Goal: Task Accomplishment & Management: Complete application form

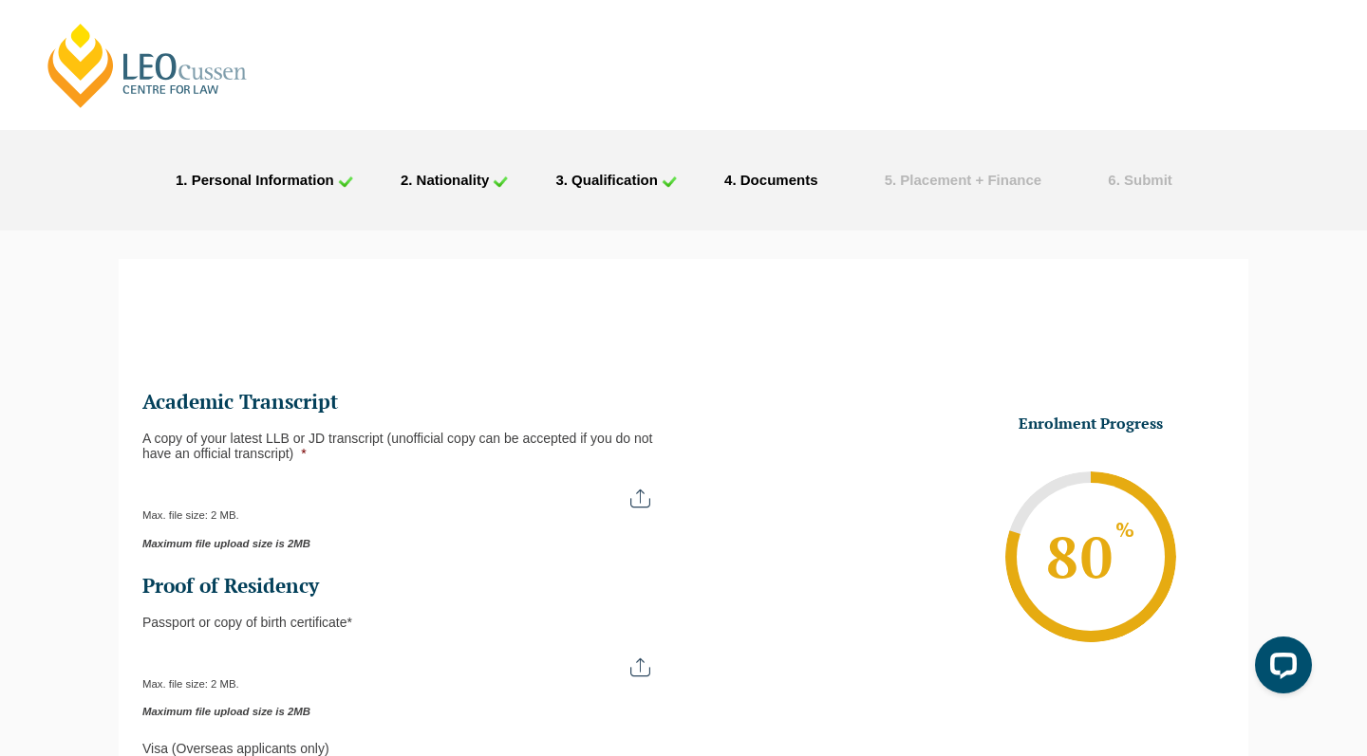
type input "C:\fakepath\Monash University Transcript ([PERSON_NAME]).pdf"
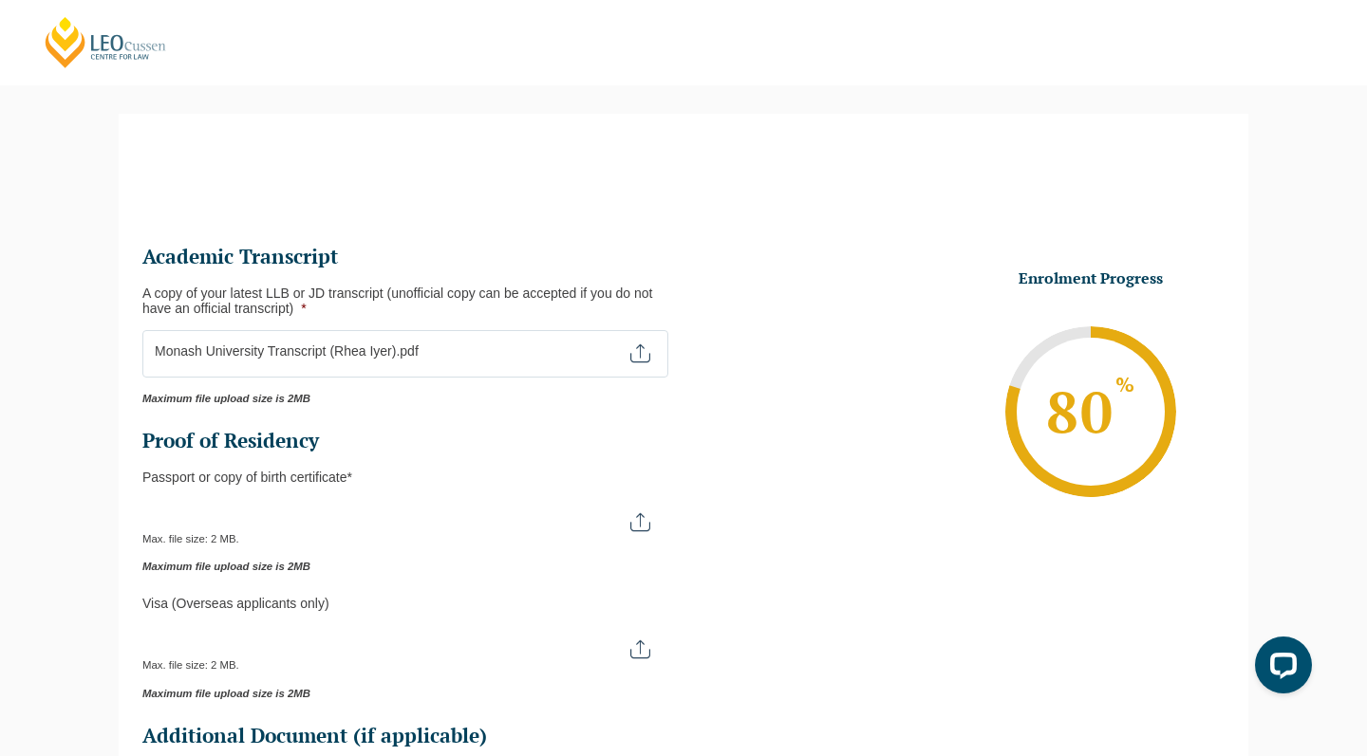
scroll to position [177, 0]
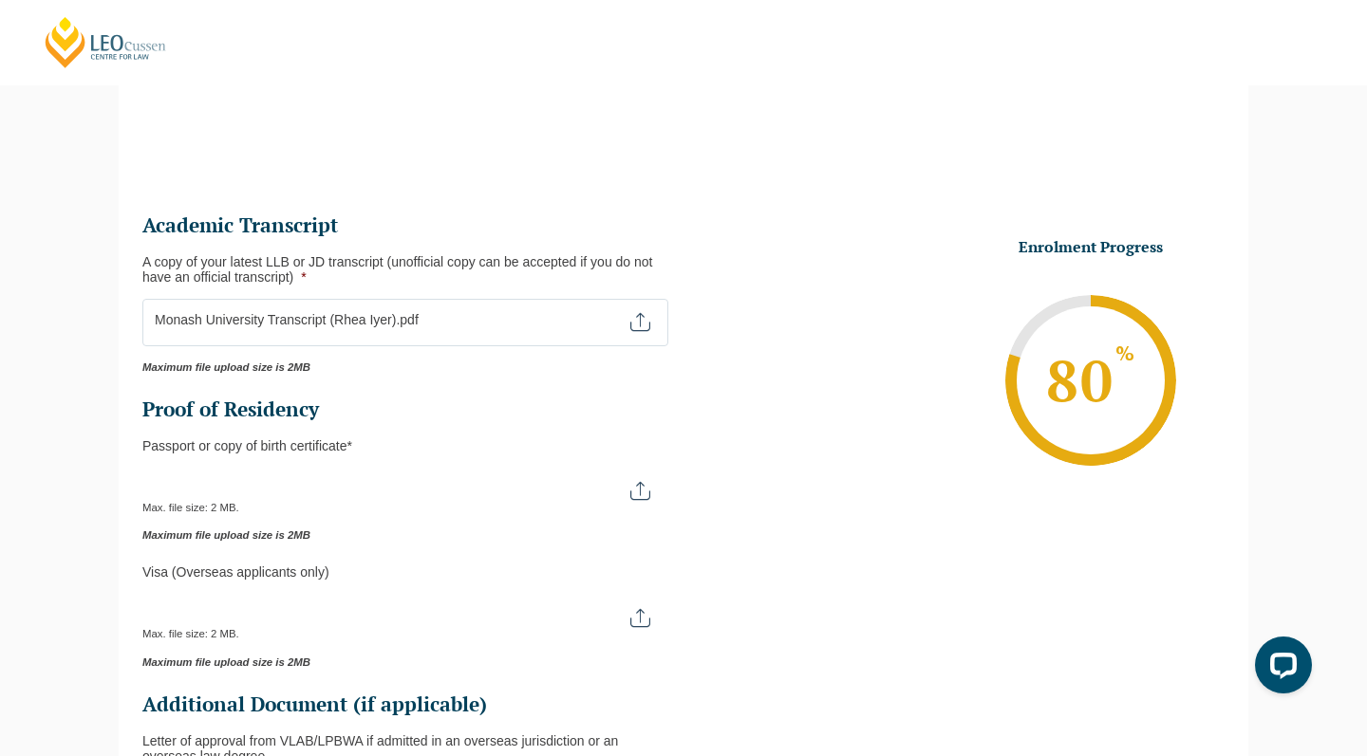
click at [641, 481] on input "Passport or Copy of Birth Certificate *" at bounding box center [405, 484] width 526 height 32
type input "C:\fakepath\Passport.pdf"
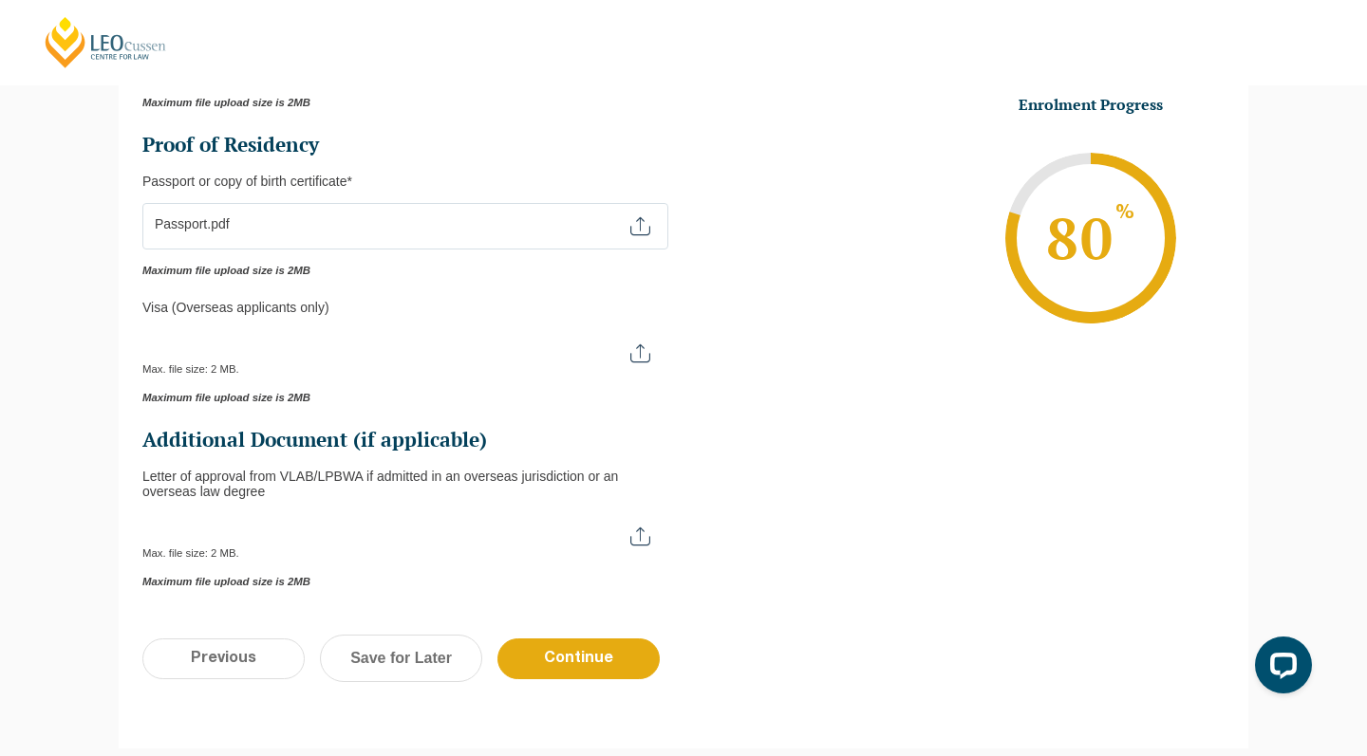
scroll to position [456, 0]
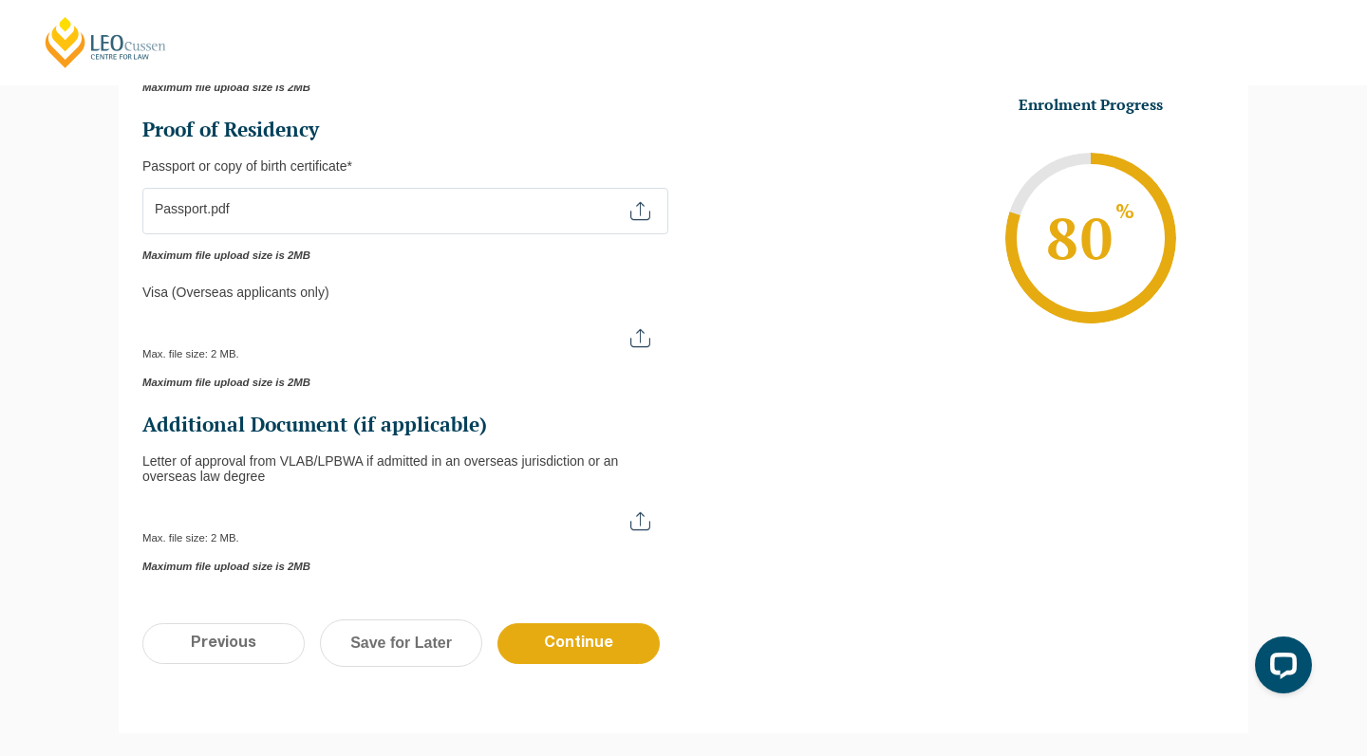
click at [542, 601] on div "Previous Continue Save for Later" at bounding box center [683, 653] width 1129 height 104
click at [555, 630] on input "Continue" at bounding box center [578, 644] width 162 height 41
click at [886, 379] on li "Enrolment Progress 80 % Form Progress Download Course Guide [EMAIL_ADDRESS][DOM…" at bounding box center [953, 238] width 541 height 286
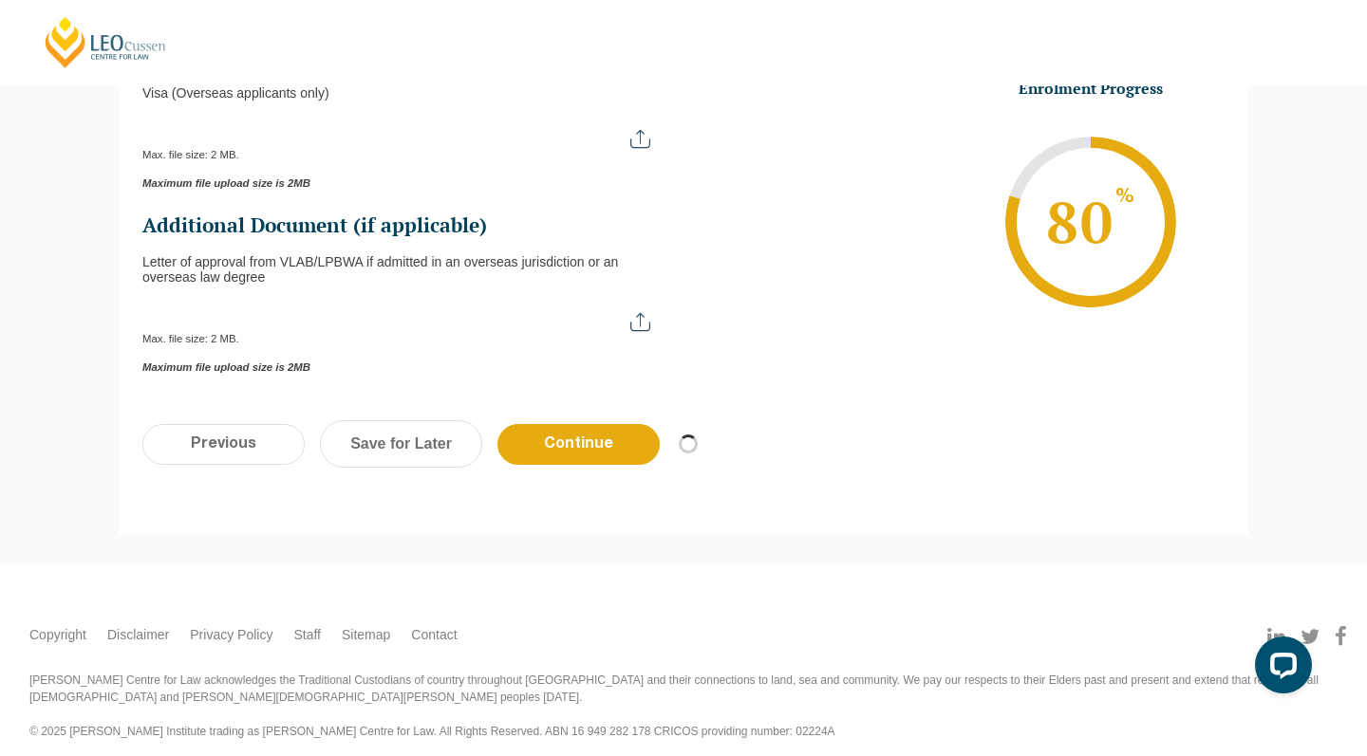
scroll to position [654, 0]
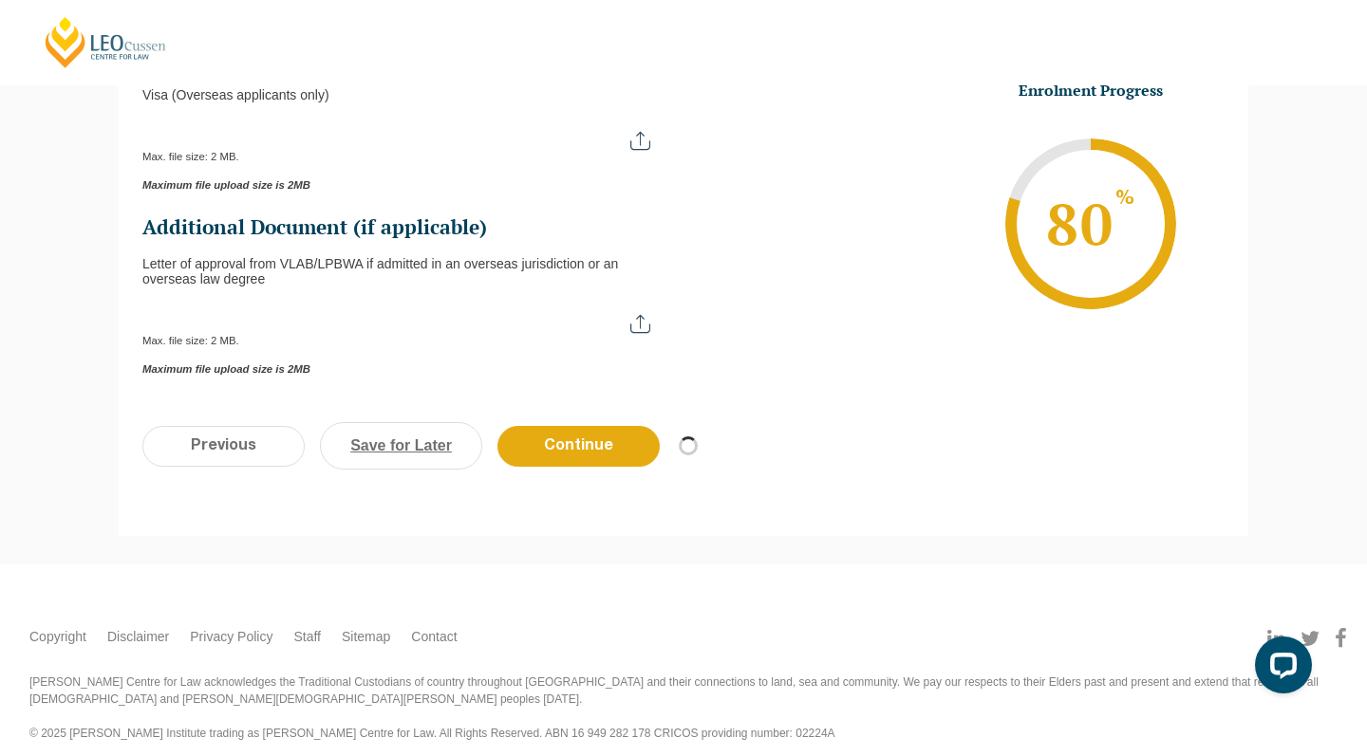
click at [408, 443] on link "Save for Later" at bounding box center [401, 445] width 162 height 47
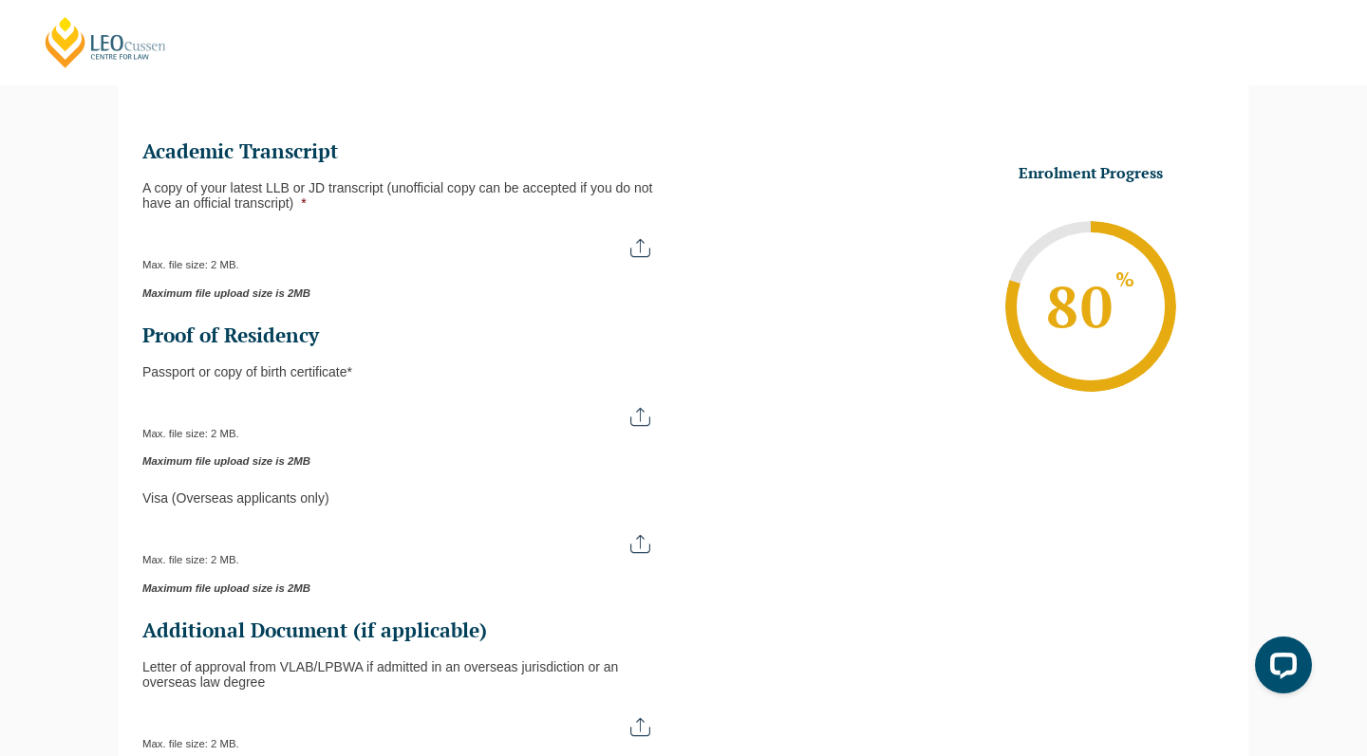
scroll to position [217, 0]
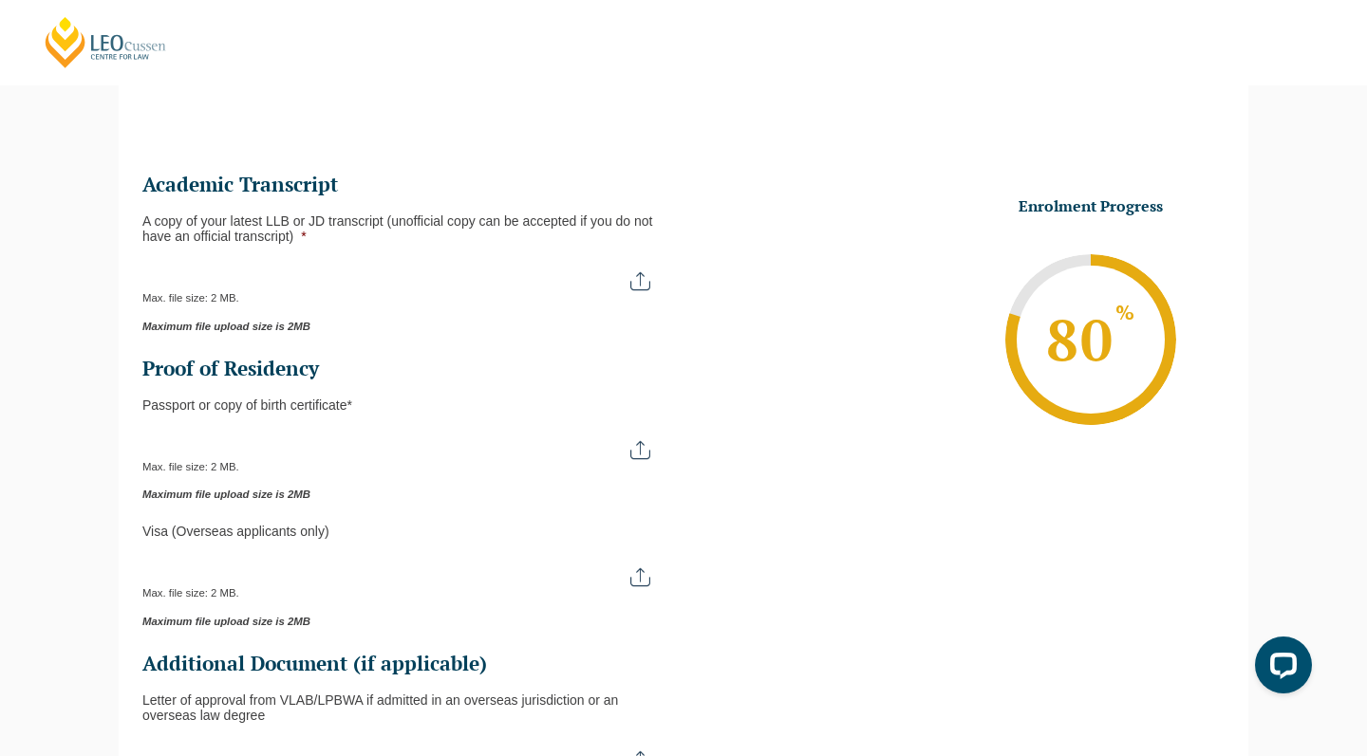
click at [643, 274] on input "A copy of your latest LLB or JD transcript (unofficial copy can be accepted if …" at bounding box center [405, 274] width 526 height 32
click at [637, 278] on input "A copy of your latest LLB or JD transcript (unofficial copy can be accepted if …" at bounding box center [405, 274] width 526 height 32
type input "C:\fakepath\Monash University Transcript ([PERSON_NAME]).pdf"
click at [566, 363] on h2 "Proof of Residency" at bounding box center [405, 369] width 526 height 27
click at [363, 283] on input "A copy of your latest LLB or JD transcript (unofficial copy can be accepted if …" at bounding box center [405, 274] width 526 height 32
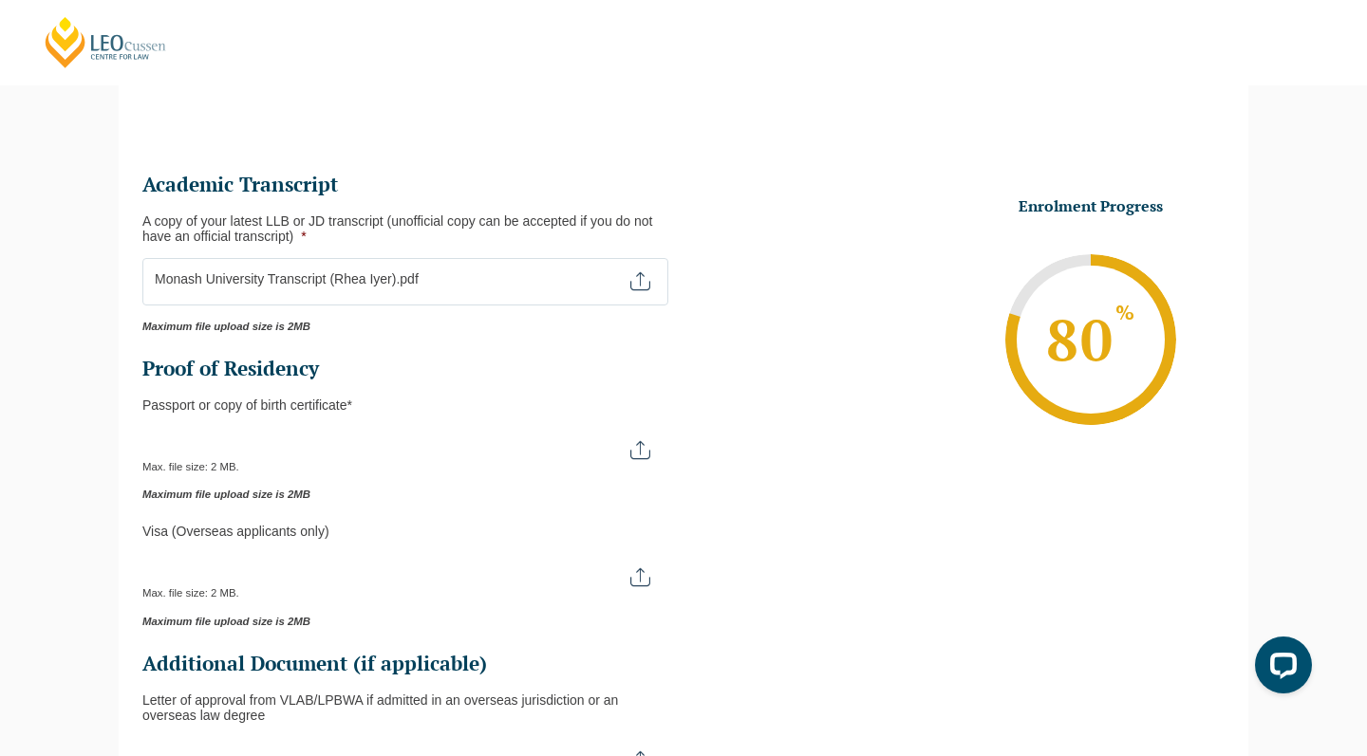
click at [641, 275] on input "A copy of your latest LLB or JD transcript (unofficial copy can be accepted if …" at bounding box center [405, 274] width 526 height 32
click at [642, 443] on input "Passport or Copy of Birth Certificate *" at bounding box center [405, 443] width 526 height 32
type input "C:\fakepath\Passport.pdf"
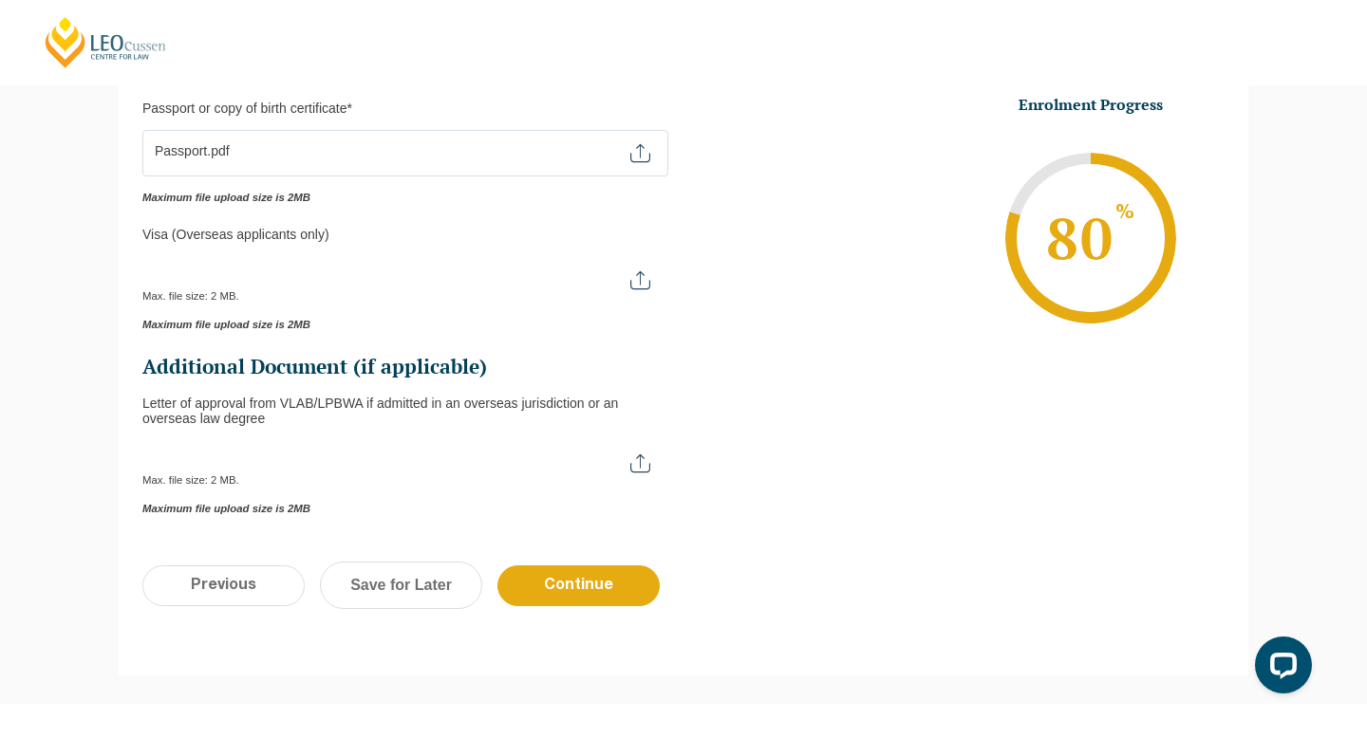
scroll to position [534, 0]
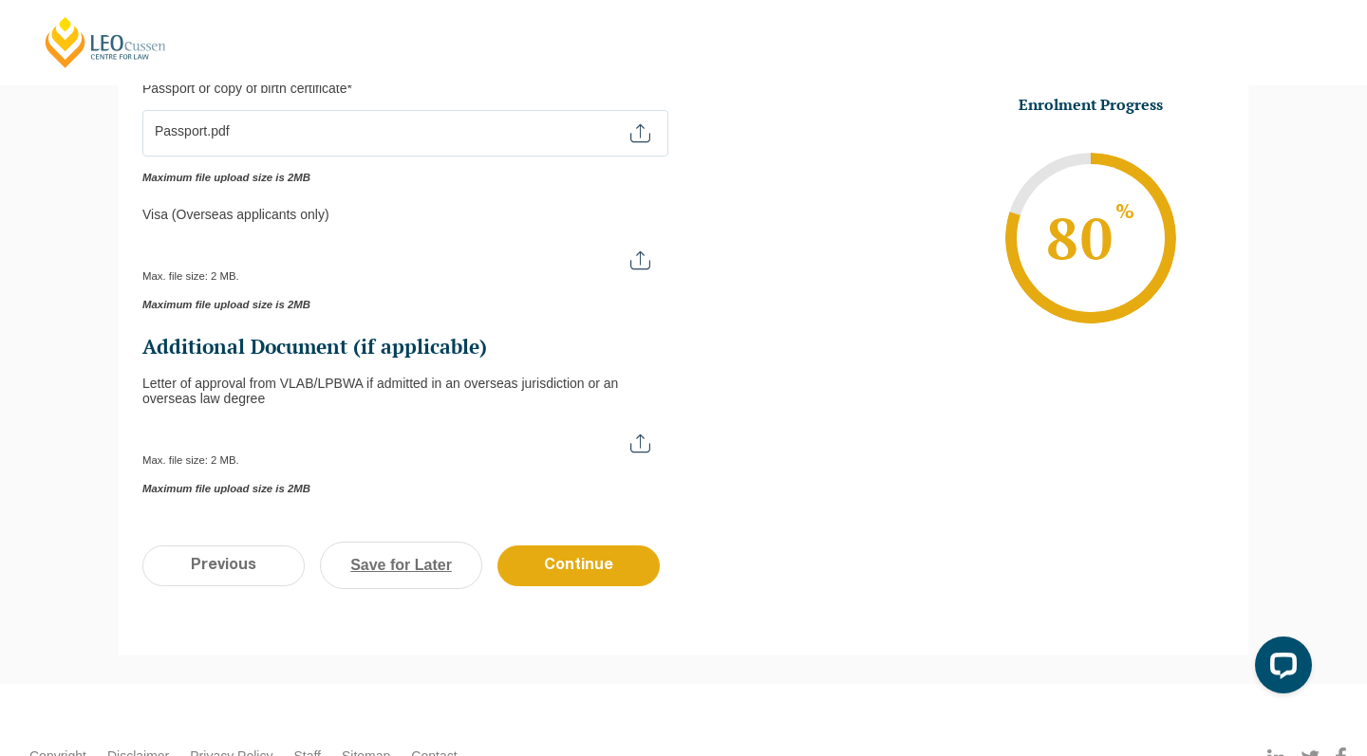
click at [416, 562] on link "Save for Later" at bounding box center [401, 565] width 162 height 47
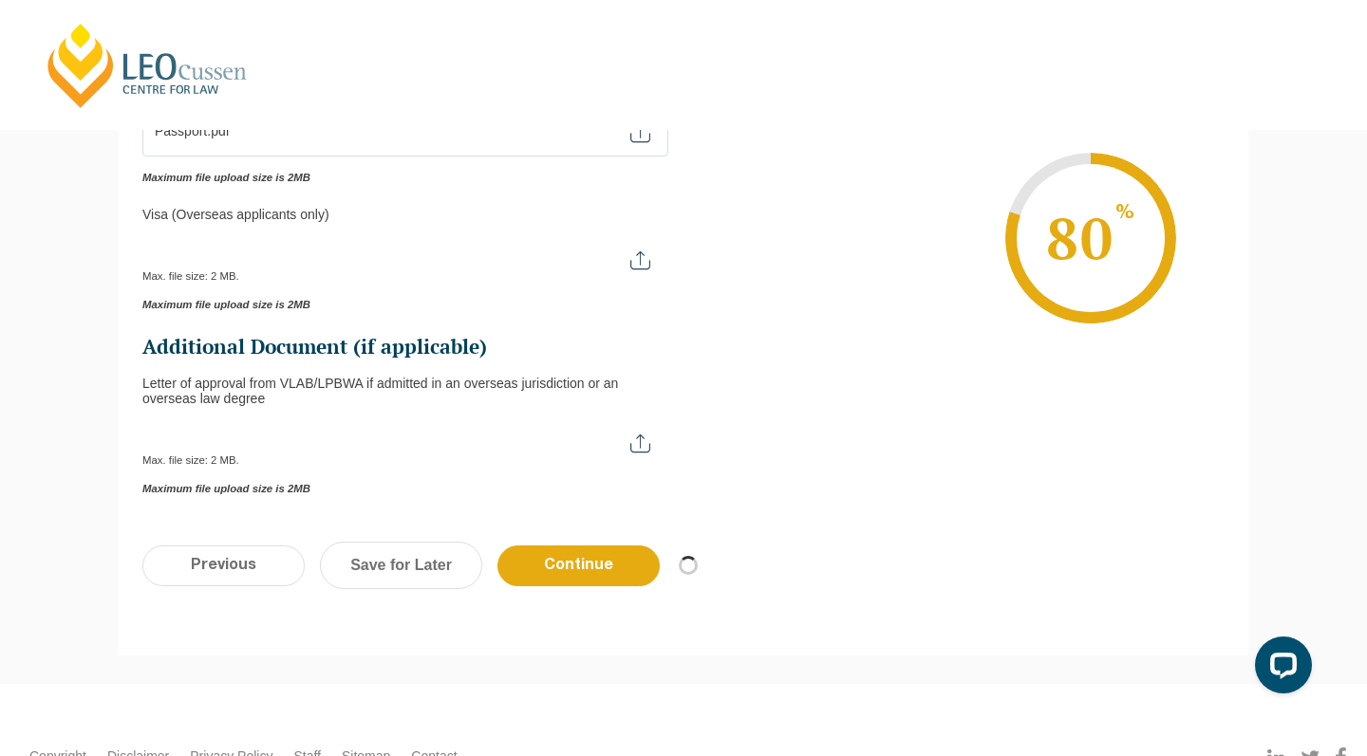
scroll to position [0, 0]
click at [561, 549] on input "Continue" at bounding box center [578, 566] width 162 height 41
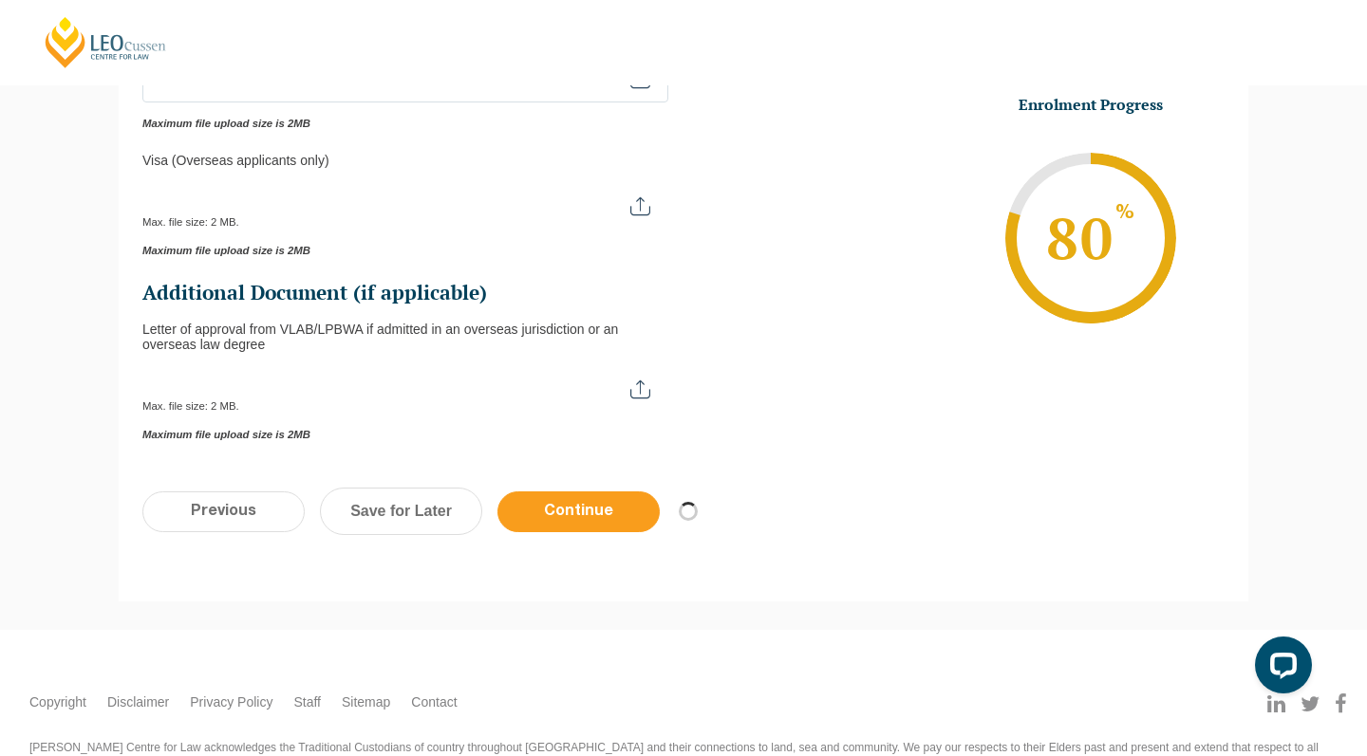
scroll to position [599, 0]
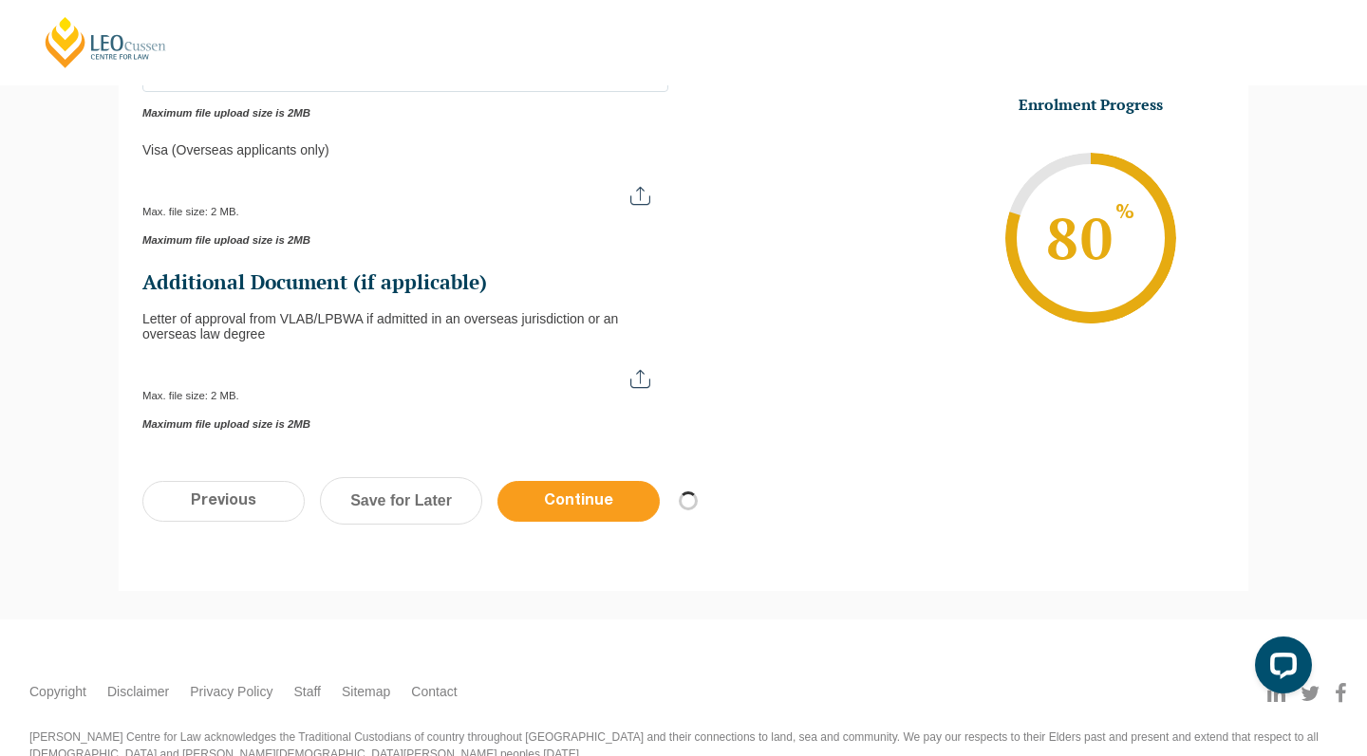
click at [580, 482] on input "Continue" at bounding box center [578, 501] width 162 height 41
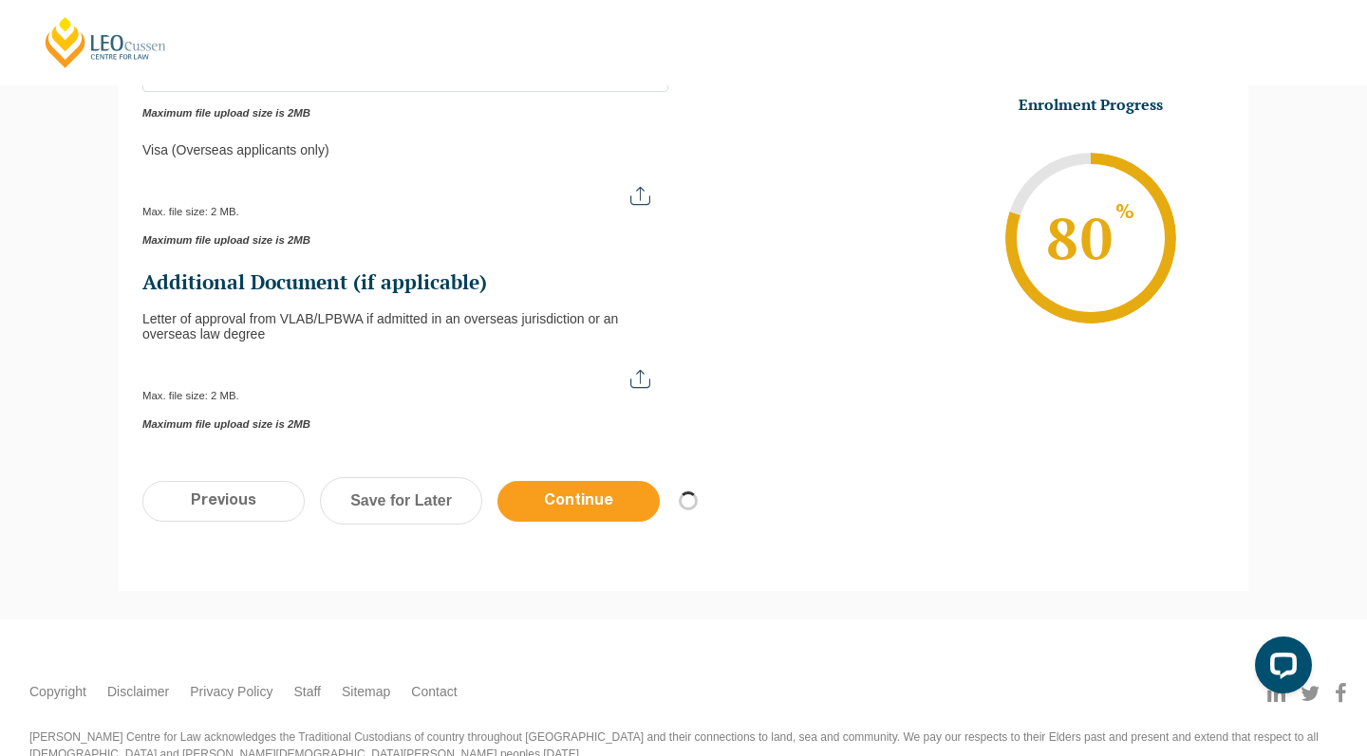
click at [580, 482] on input "Continue" at bounding box center [578, 501] width 162 height 41
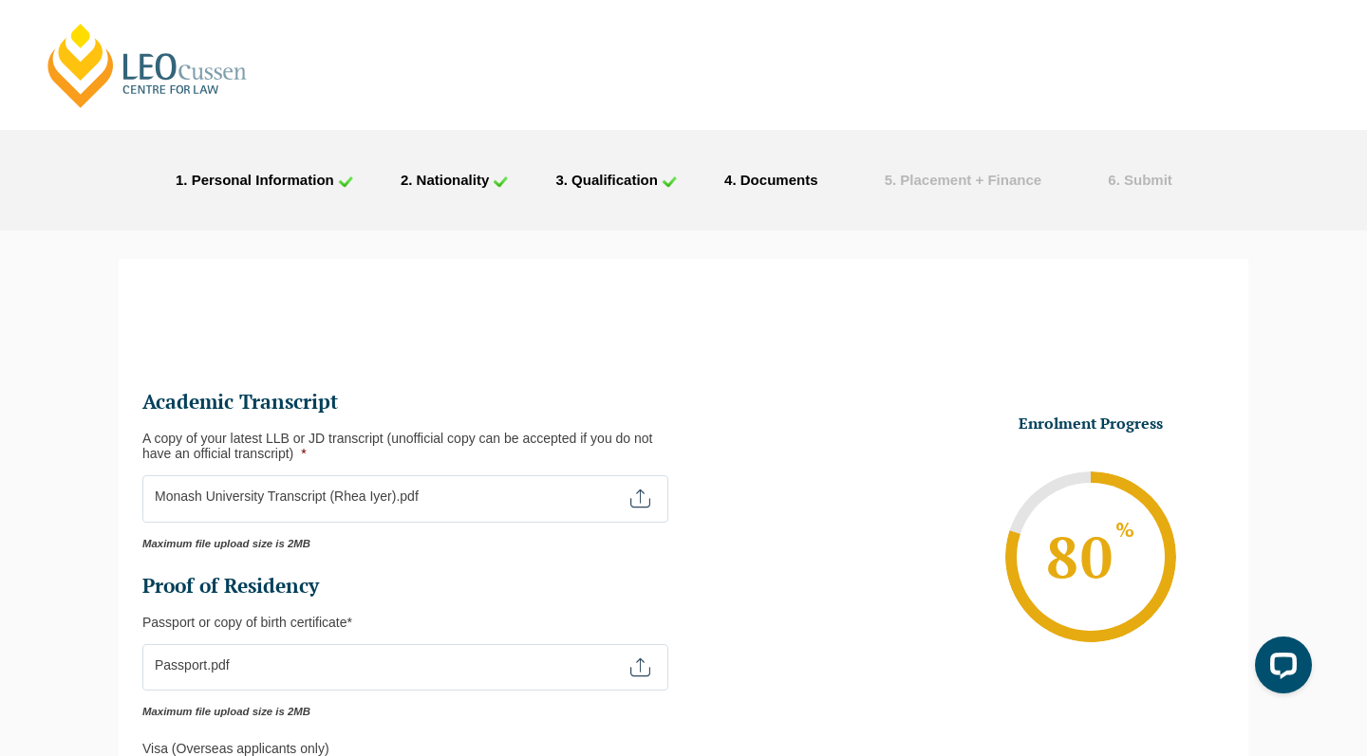
scroll to position [0, 0]
click at [810, 178] on span ". Documents" at bounding box center [774, 180] width 85 height 16
click at [916, 176] on span ". Placement + Finance" at bounding box center [966, 180] width 149 height 16
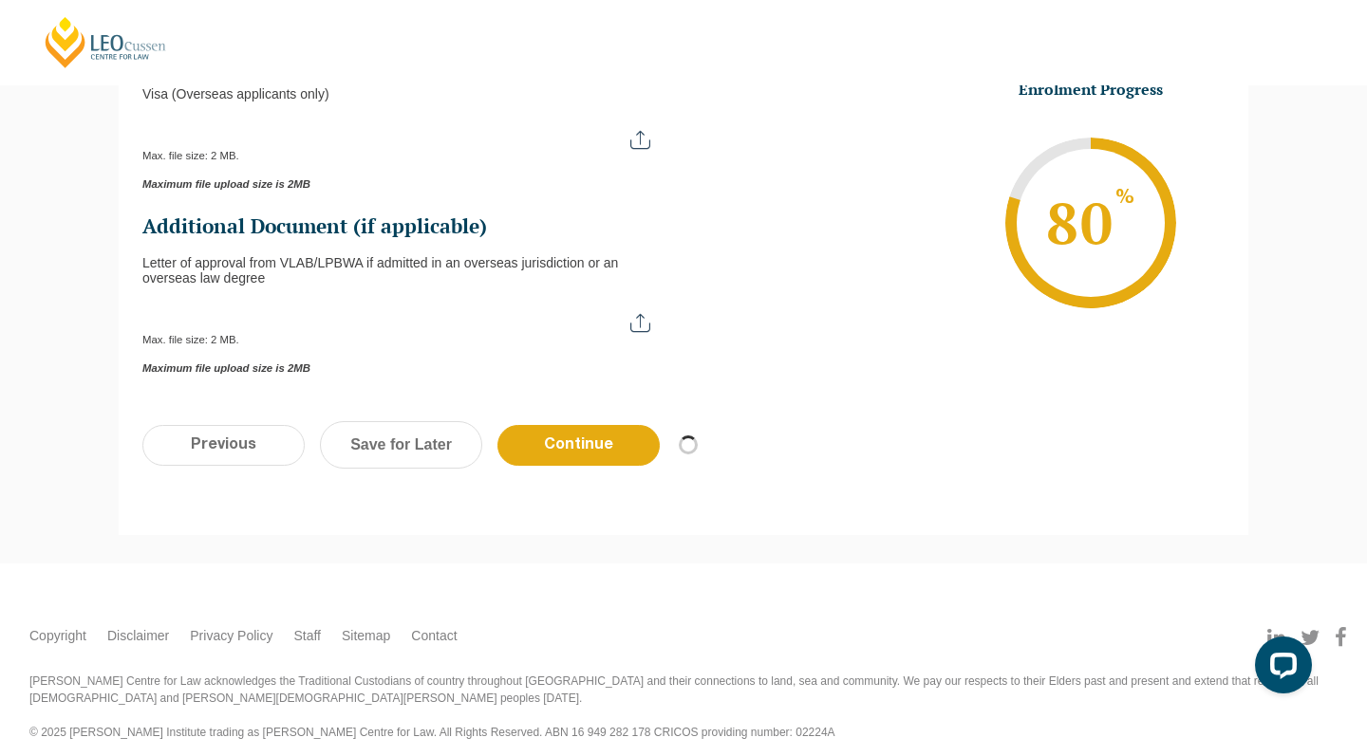
scroll to position [654, 0]
click at [641, 437] on input "Continue" at bounding box center [578, 446] width 162 height 41
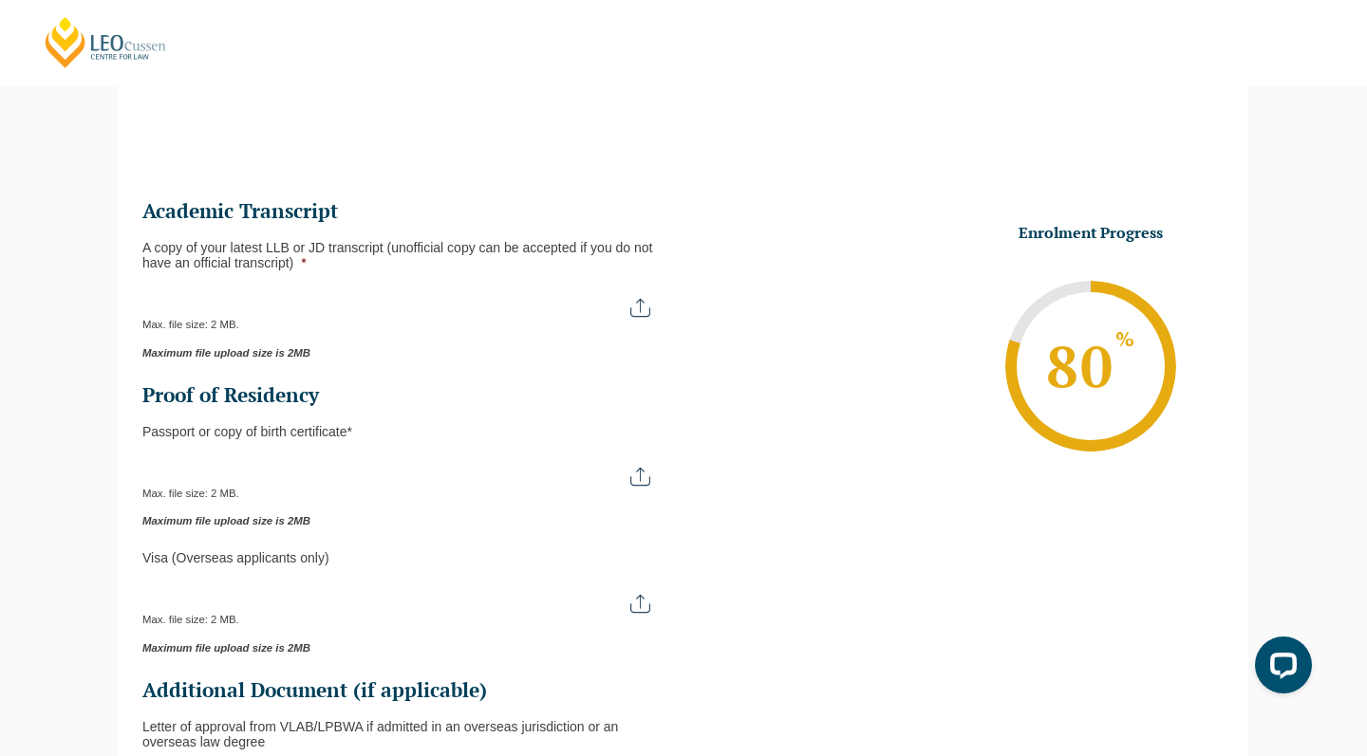
click at [639, 307] on input "A copy of your latest LLB or JD transcript (unofficial copy can be accepted if …" at bounding box center [405, 301] width 526 height 32
type input "C:\fakepath\Monash University Transcript ([PERSON_NAME]).pdf"
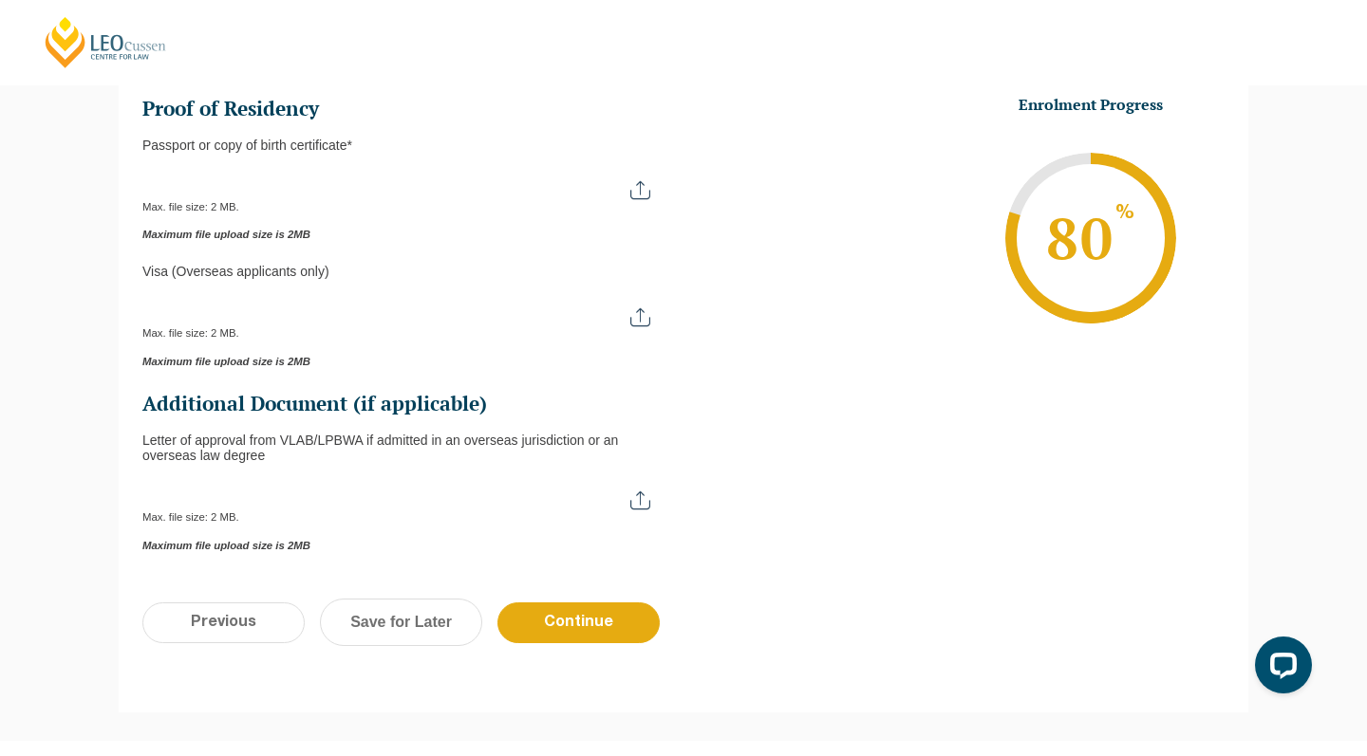
scroll to position [524, 0]
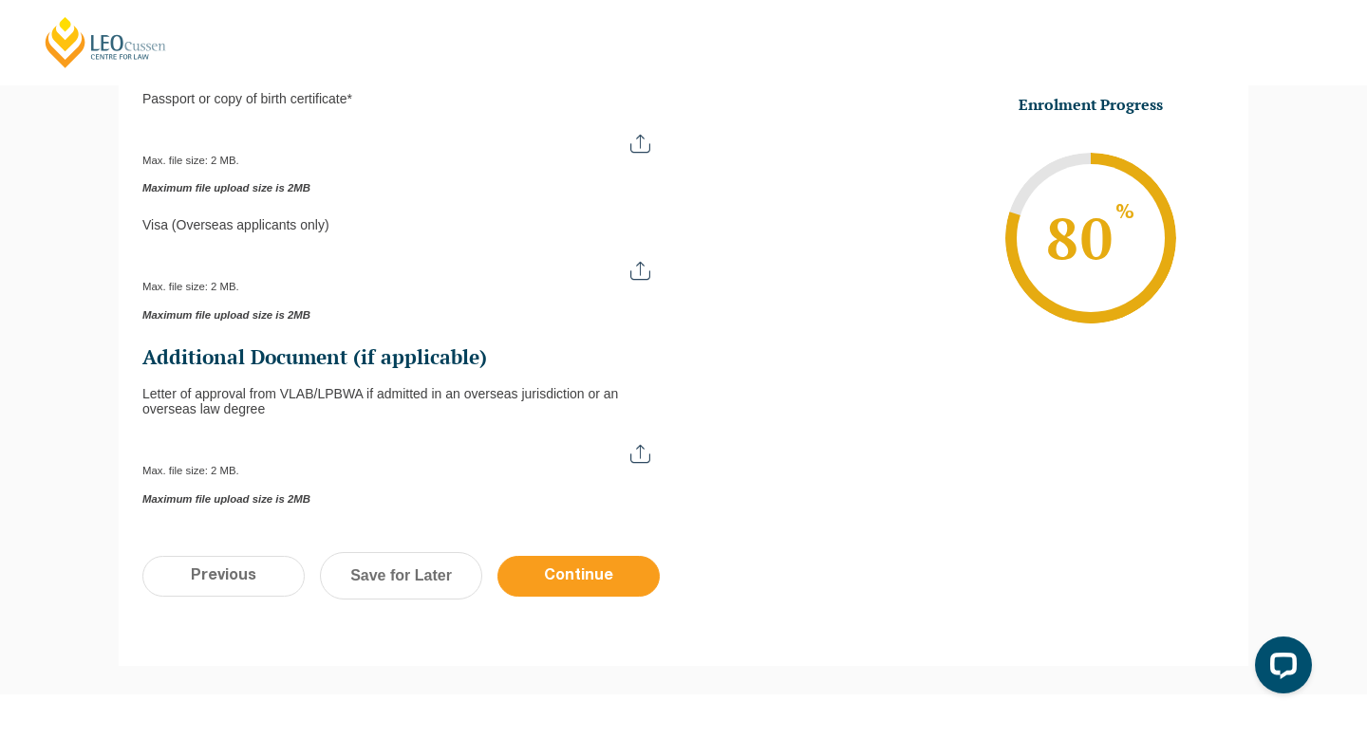
click at [619, 562] on input "Continue" at bounding box center [578, 576] width 162 height 41
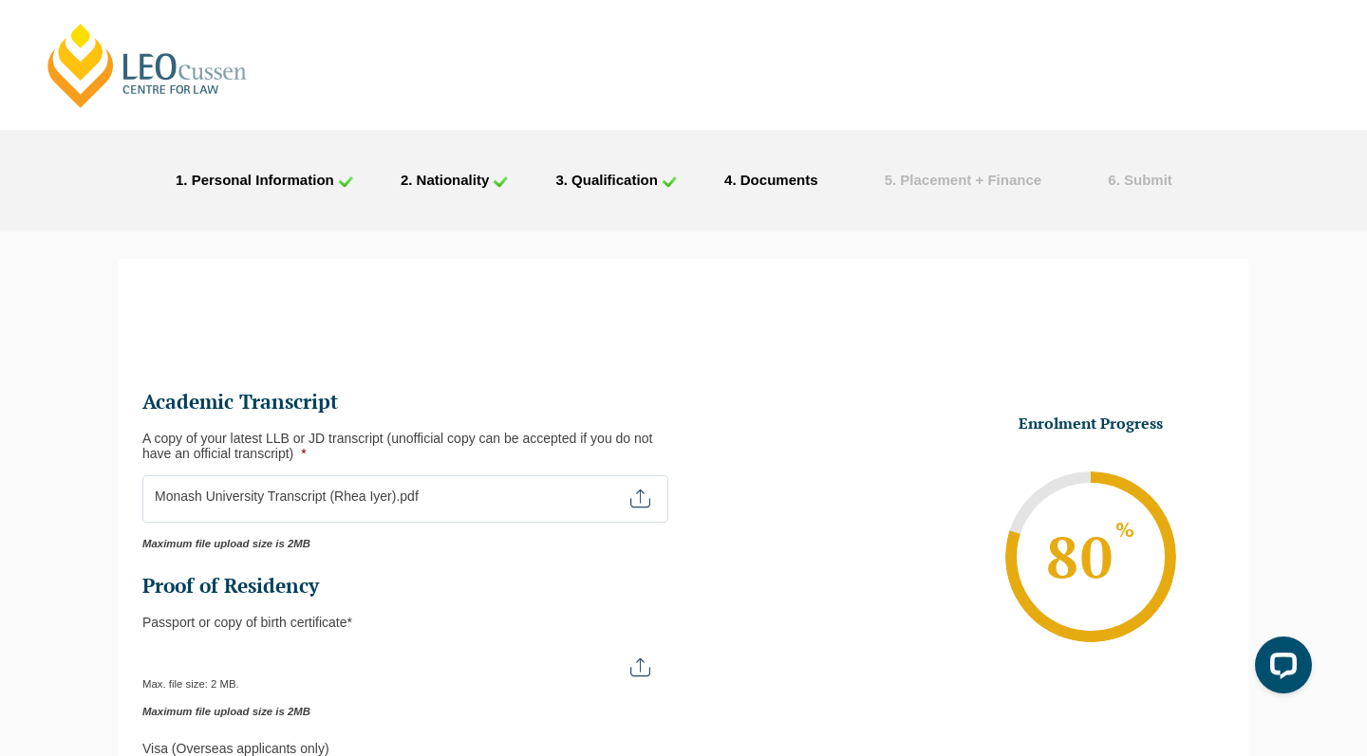
scroll to position [0, 0]
